Goal: Information Seeking & Learning: Find specific fact

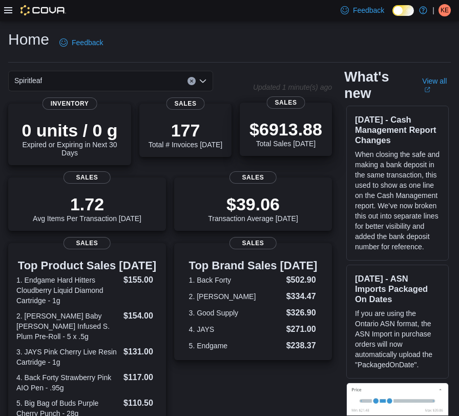
click at [305, 124] on p "$6913.88" at bounding box center [286, 129] width 73 height 20
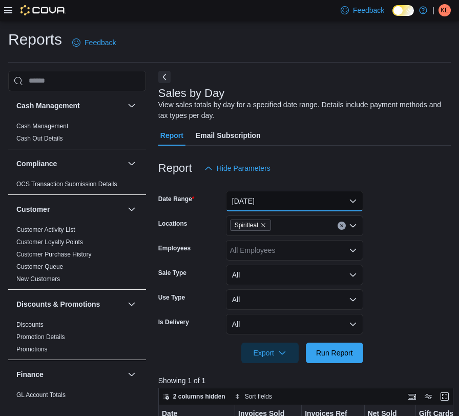
click at [276, 206] on button "Today" at bounding box center [294, 201] width 137 height 20
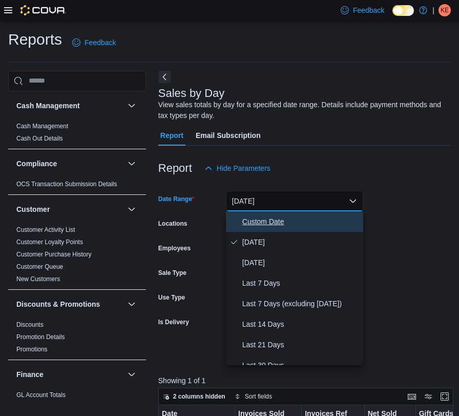
click at [278, 220] on span "Custom Date" at bounding box center [300, 221] width 117 height 12
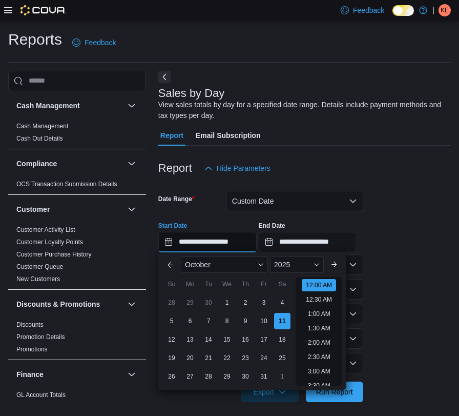
scroll to position [32, 0]
drag, startPoint x: 253, startPoint y: 241, endPoint x: 218, endPoint y: 239, distance: 35.4
click at [218, 239] on input "**********" at bounding box center [207, 242] width 98 height 20
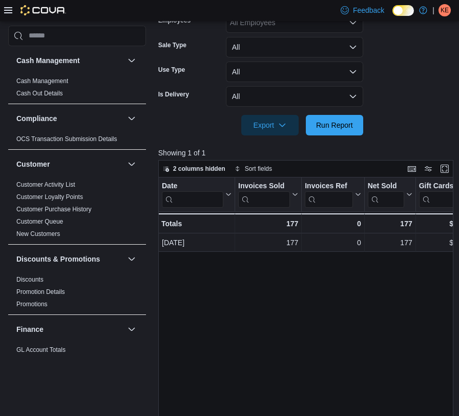
scroll to position [351, 0]
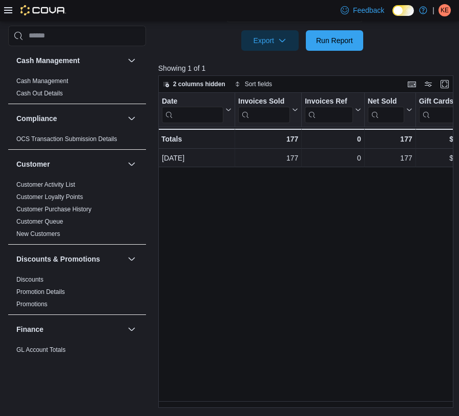
type input "**********"
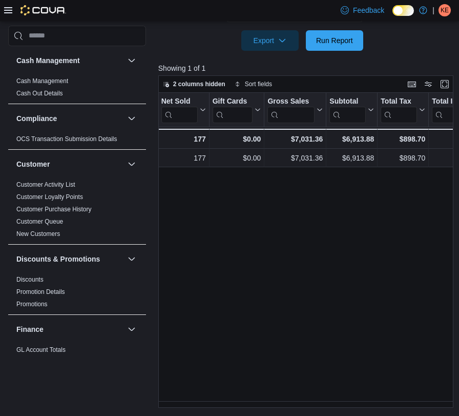
scroll to position [0, 209]
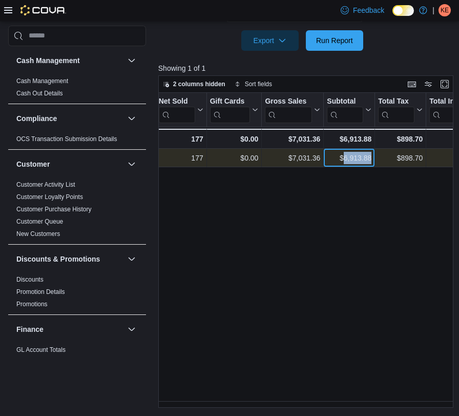
drag, startPoint x: 344, startPoint y: 156, endPoint x: 374, endPoint y: 158, distance: 30.3
click at [374, 158] on div "$6,913.88 - Subtotal, column 7, row 1" at bounding box center [349, 158] width 51 height 18
copy div "6,913.88"
